Goal: Task Accomplishment & Management: Check status

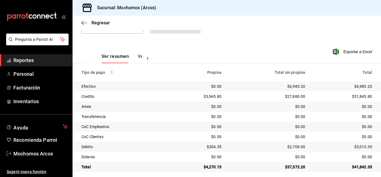
scroll to position [70, 0]
